Goal: Go to known website: Go to known website

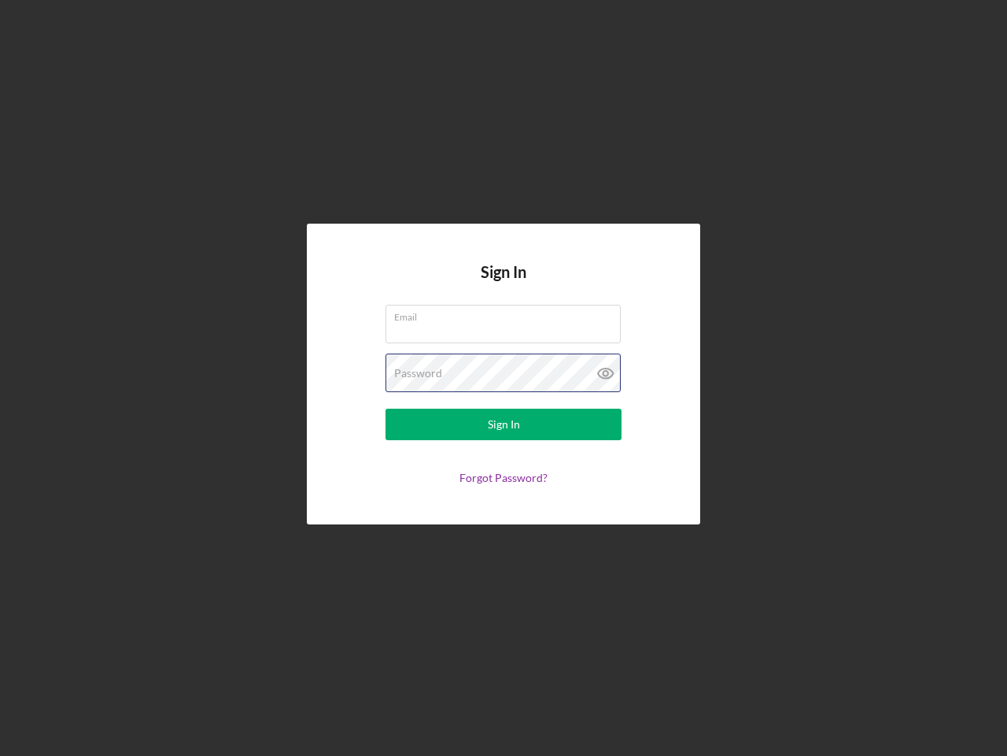
click at [504, 378] on div "Password" at bounding box center [504, 372] width 236 height 39
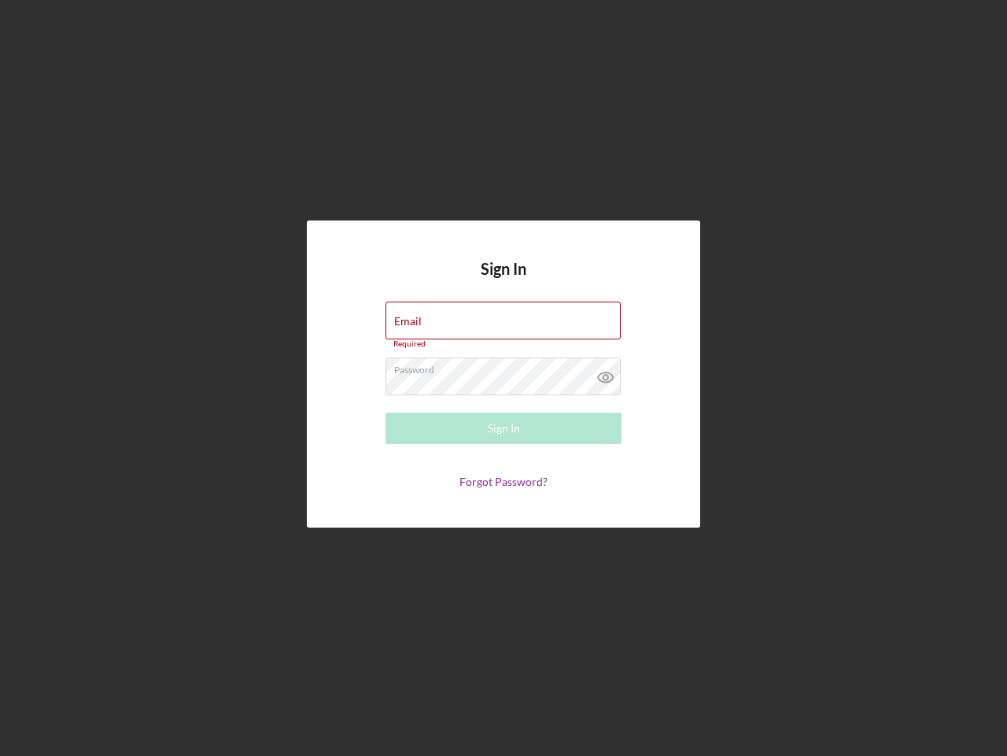
click at [606, 373] on icon at bounding box center [605, 376] width 39 height 39
